Goal: Transaction & Acquisition: Purchase product/service

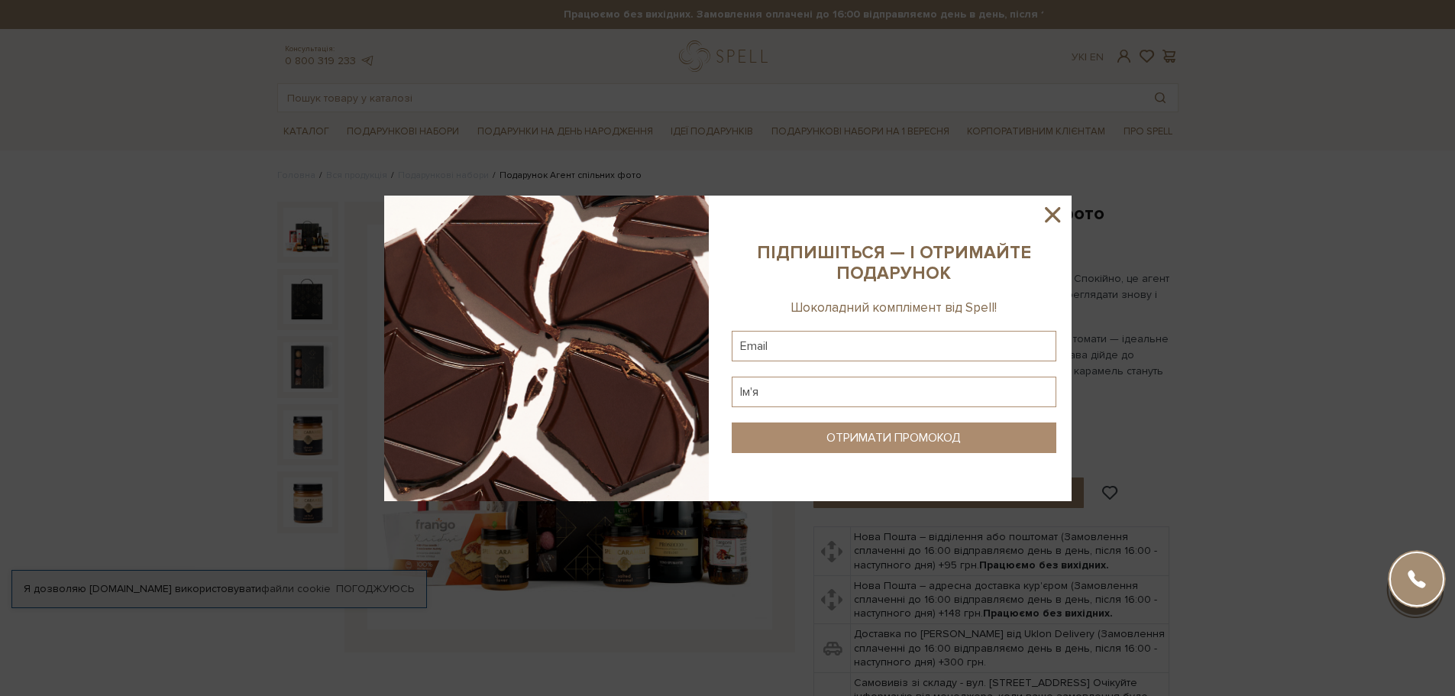
click at [1058, 216] on icon at bounding box center [1053, 215] width 26 height 26
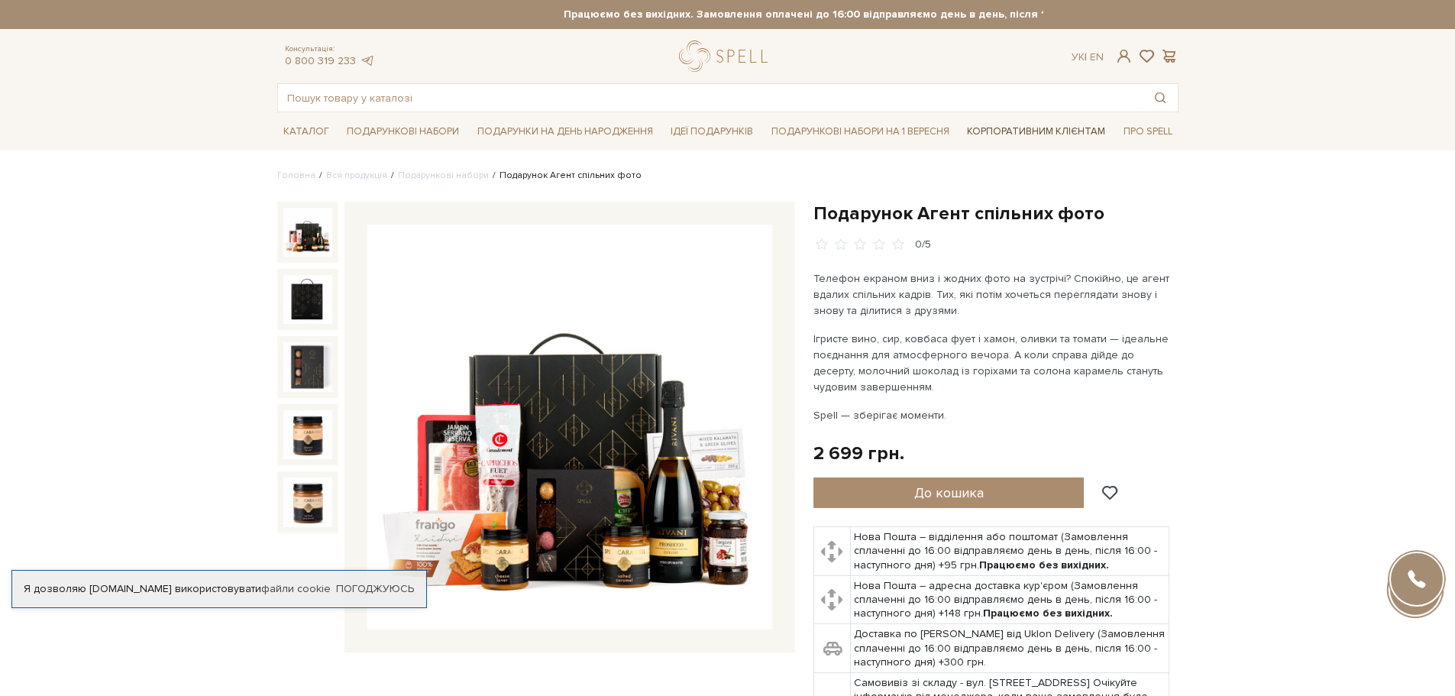
click at [1011, 132] on link "Корпоративним клієнтам" at bounding box center [1036, 131] width 150 height 26
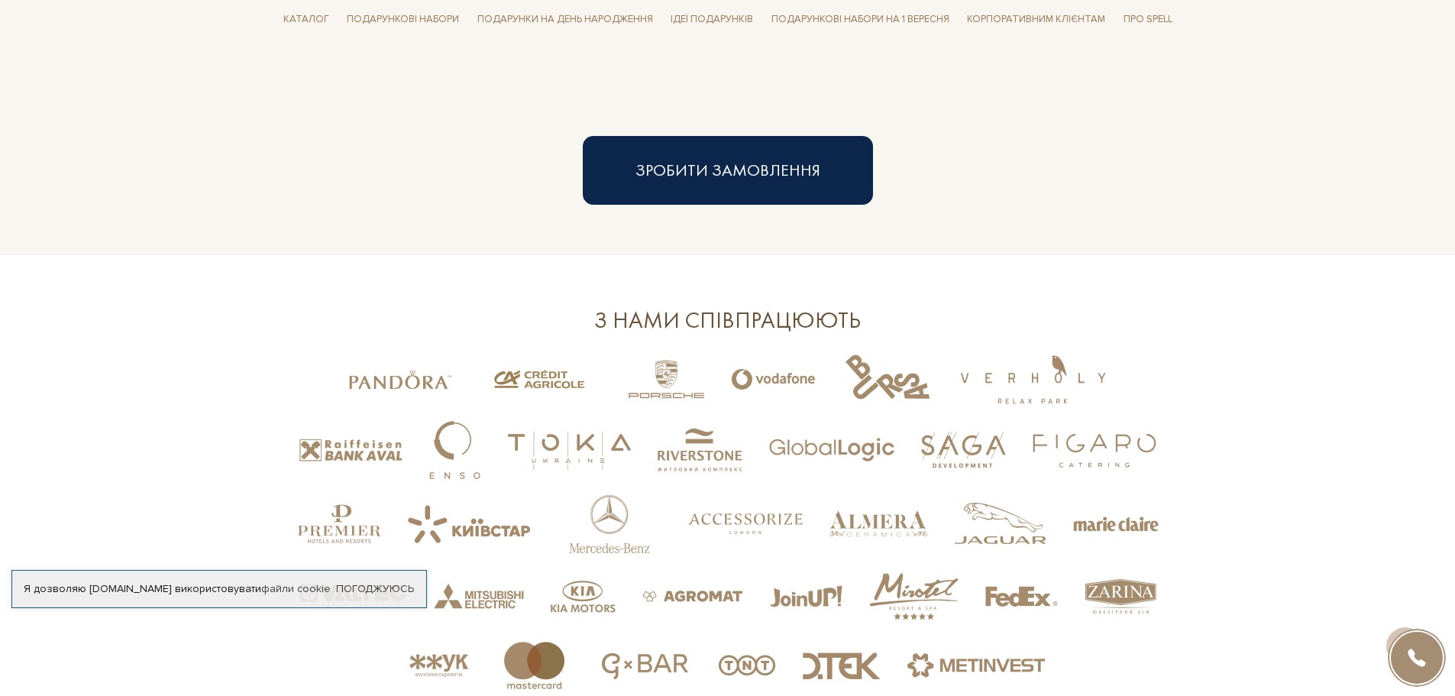
scroll to position [3141, 0]
